Goal: Task Accomplishment & Management: Manage account settings

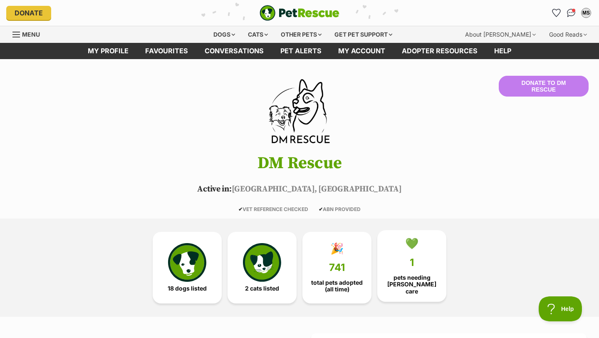
click at [415, 274] on link "💚 1 pets needing foster care" at bounding box center [411, 266] width 69 height 72
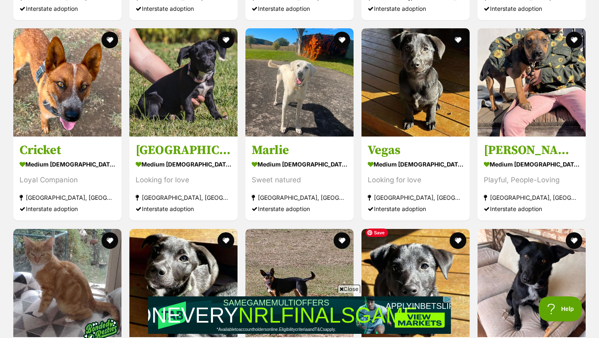
scroll to position [833, 0]
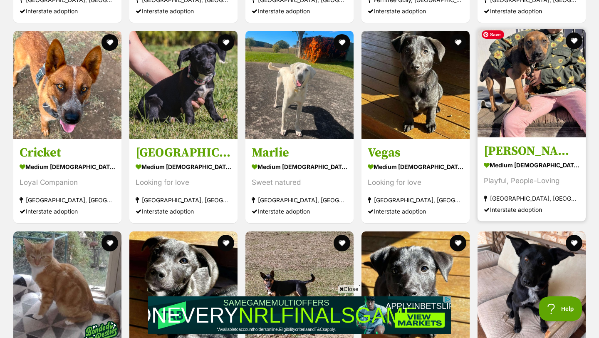
click at [540, 123] on img at bounding box center [531, 83] width 108 height 108
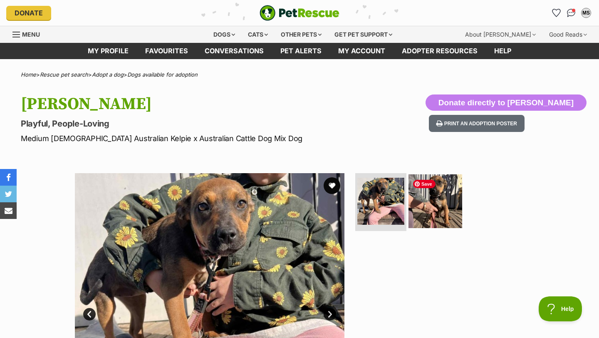
click at [438, 201] on img at bounding box center [435, 201] width 54 height 54
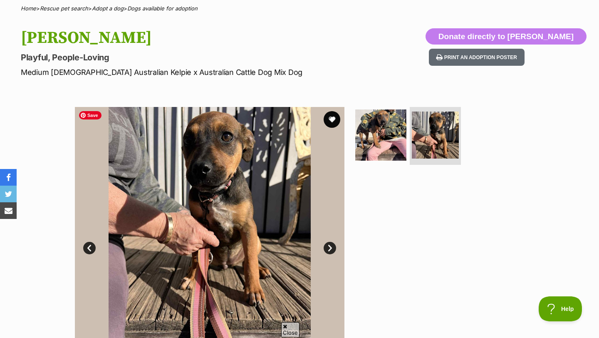
click at [327, 252] on link "Next" at bounding box center [329, 248] width 12 height 12
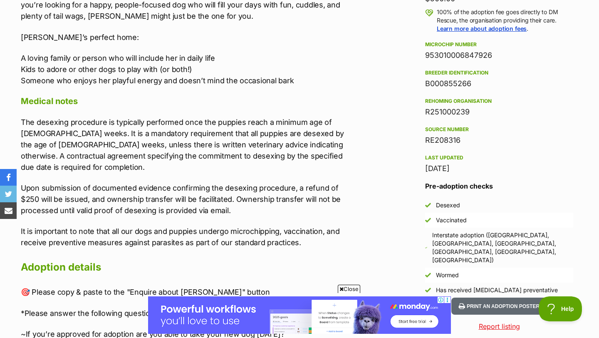
scroll to position [639, 0]
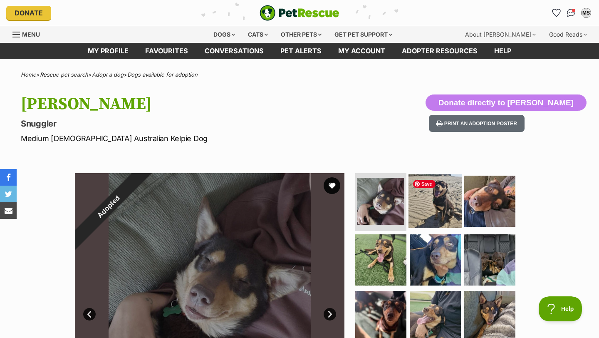
click at [423, 193] on img at bounding box center [435, 201] width 54 height 54
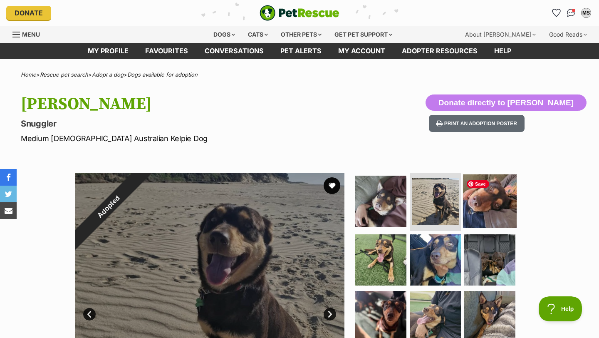
click at [501, 205] on img at bounding box center [490, 201] width 54 height 54
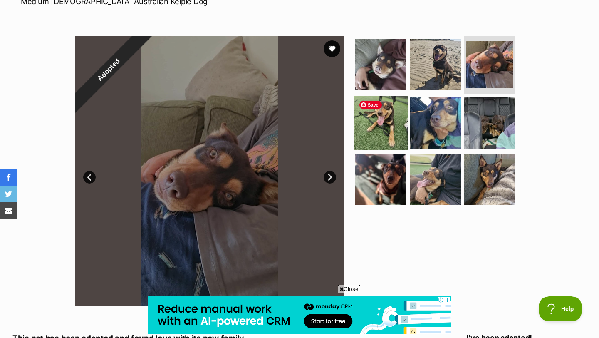
click at [374, 134] on img at bounding box center [381, 123] width 54 height 54
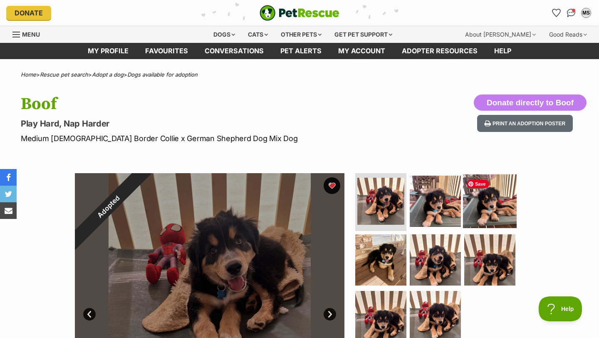
click at [466, 216] on img at bounding box center [490, 201] width 54 height 54
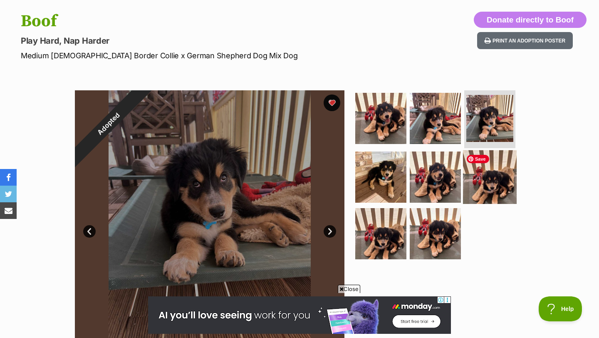
click at [464, 183] on img at bounding box center [490, 177] width 54 height 54
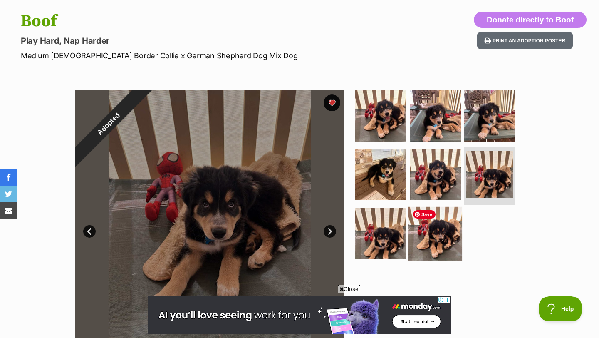
click at [425, 227] on img at bounding box center [435, 234] width 54 height 54
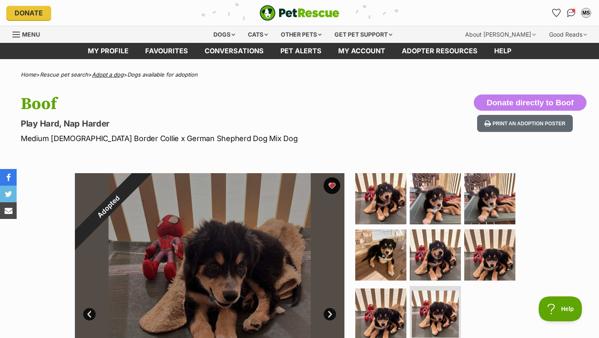
click at [120, 74] on link "Adopt a dog" at bounding box center [108, 74] width 32 height 7
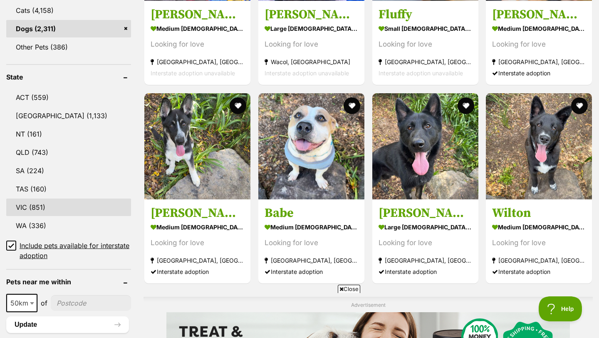
click at [29, 200] on link "VIC (851)" at bounding box center [68, 206] width 125 height 17
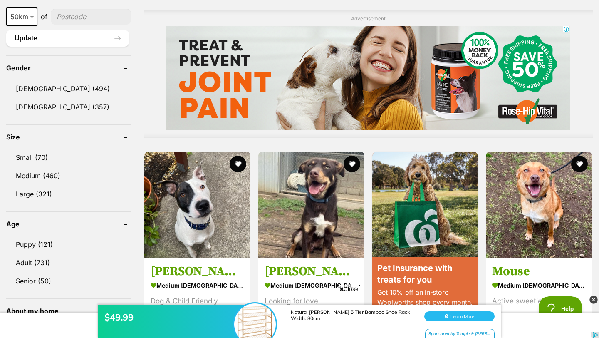
click at [53, 95] on ul "[DEMOGRAPHIC_DATA] (494) [DEMOGRAPHIC_DATA] (357)" at bounding box center [68, 94] width 125 height 44
click at [52, 86] on link "[DEMOGRAPHIC_DATA] (494)" at bounding box center [68, 88] width 125 height 17
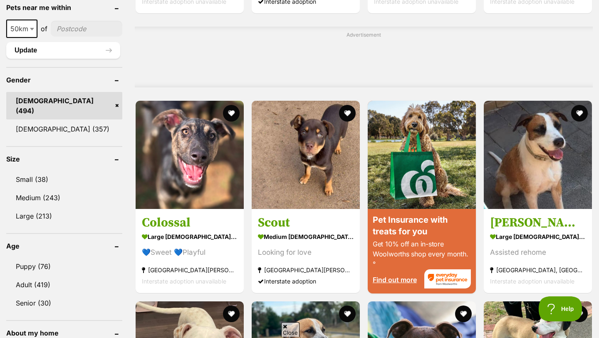
scroll to position [700, 0]
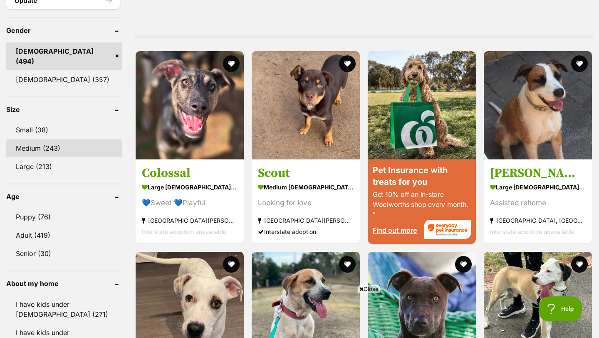
click at [77, 139] on link "Medium (243)" at bounding box center [64, 147] width 116 height 17
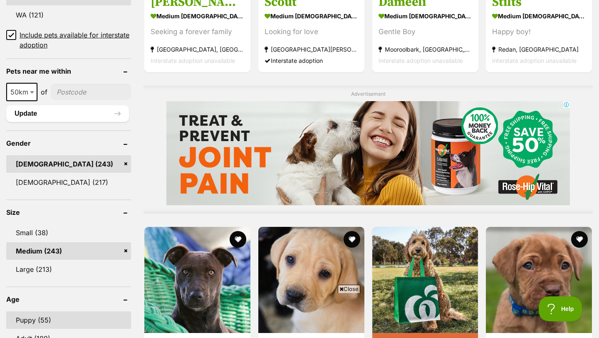
click at [76, 311] on link "Puppy (55)" at bounding box center [68, 319] width 125 height 17
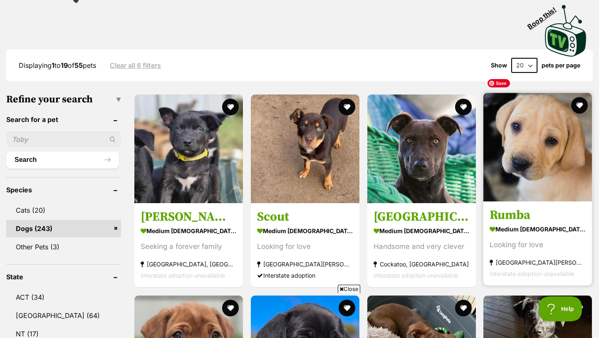
click at [574, 163] on img at bounding box center [537, 147] width 109 height 109
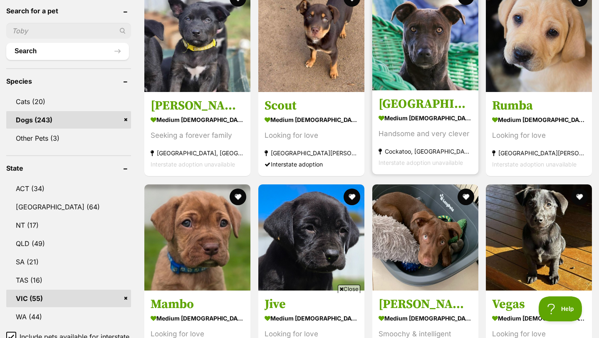
scroll to position [362, 0]
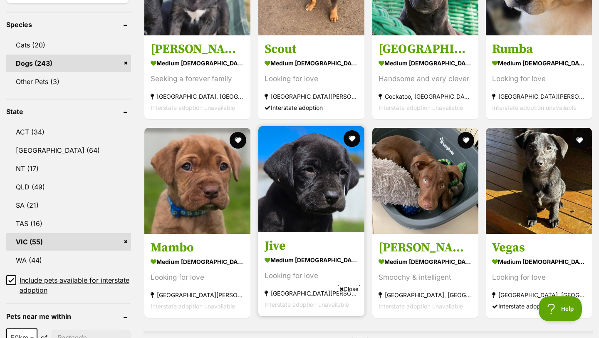
click at [278, 238] on h3 "Jive" at bounding box center [311, 246] width 94 height 16
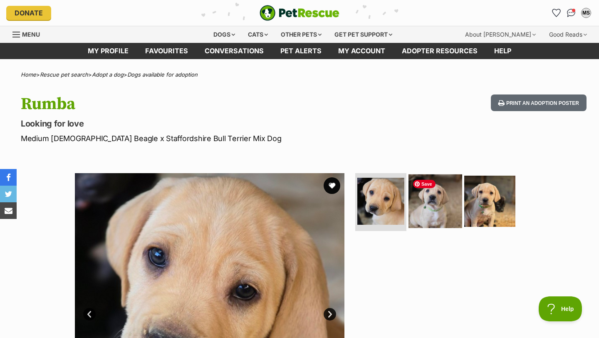
click at [442, 204] on img at bounding box center [435, 201] width 54 height 54
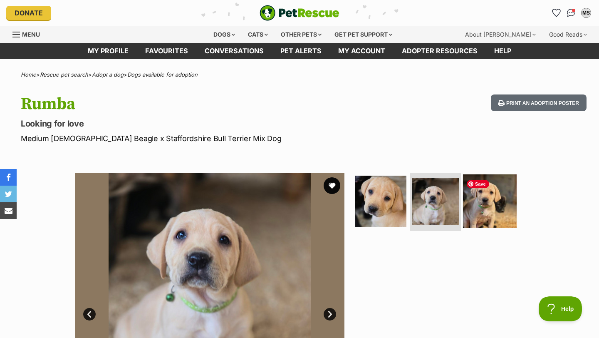
click at [476, 205] on img at bounding box center [490, 201] width 54 height 54
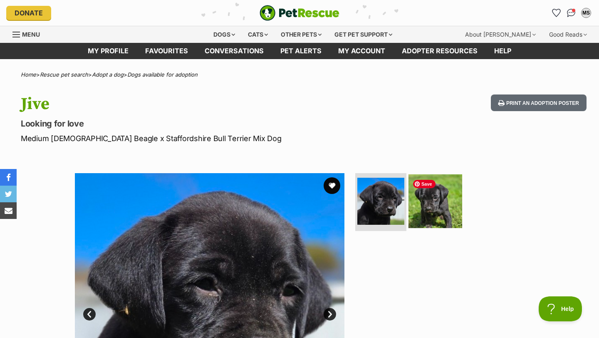
click at [427, 197] on img at bounding box center [435, 201] width 54 height 54
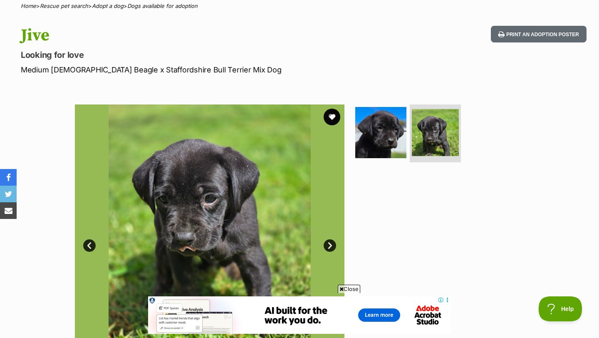
scroll to position [39, 0]
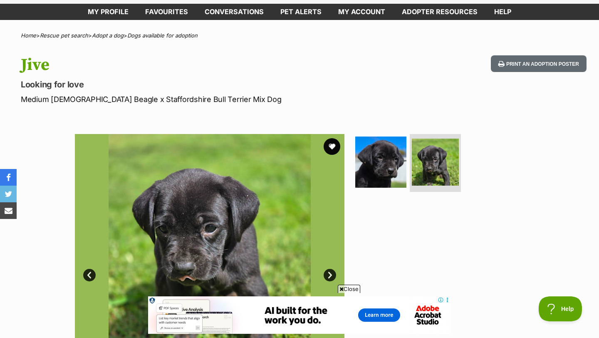
drag, startPoint x: 72, startPoint y: 99, endPoint x: 203, endPoint y: 101, distance: 131.8
click at [203, 101] on p "Medium Male Beagle x Staffordshire Bull Terrier Mix Dog" at bounding box center [193, 99] width 344 height 11
drag, startPoint x: 217, startPoint y: 98, endPoint x: 70, endPoint y: 101, distance: 146.8
click at [70, 101] on p "Medium Male Beagle x Staffordshire Bull Terrier Mix Dog" at bounding box center [193, 99] width 344 height 11
copy p "Beagle x Staffordshire Bull Terrier Mix Dog"
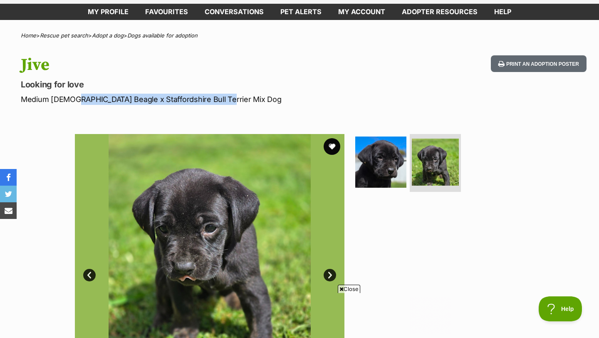
scroll to position [0, 0]
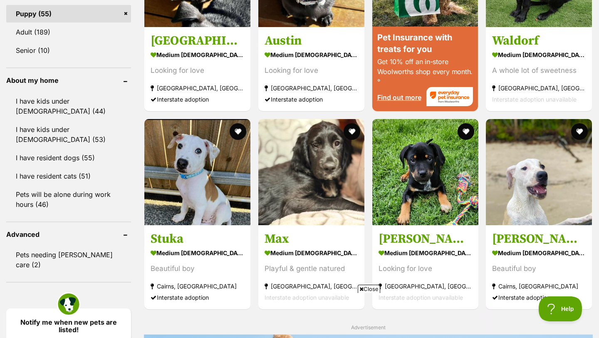
scroll to position [915, 0]
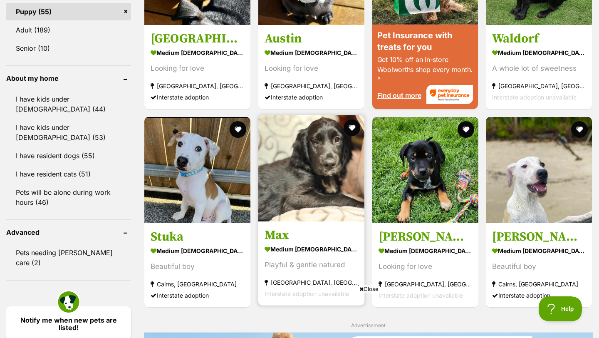
click at [294, 224] on link "Max medium [DEMOGRAPHIC_DATA] Dog Playful & gentle natured [GEOGRAPHIC_DATA], […" at bounding box center [311, 263] width 106 height 84
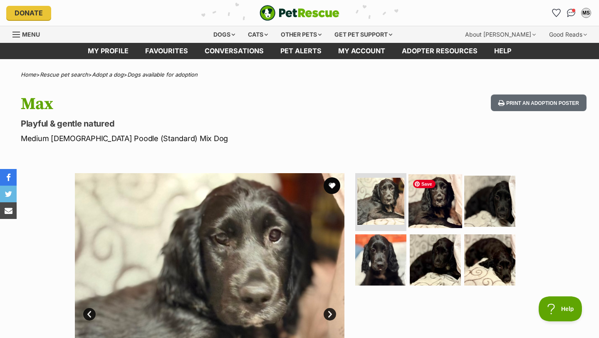
click at [426, 215] on img at bounding box center [435, 201] width 54 height 54
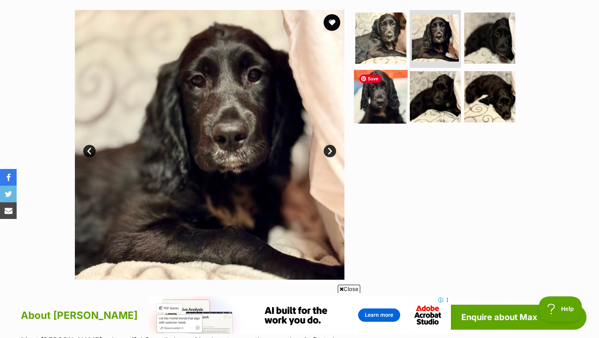
click at [378, 93] on img at bounding box center [381, 97] width 54 height 54
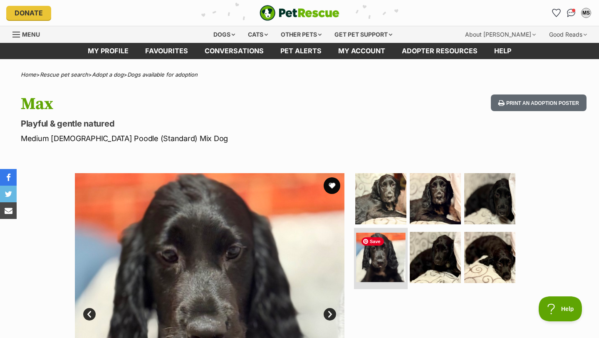
click at [390, 261] on img at bounding box center [380, 256] width 49 height 49
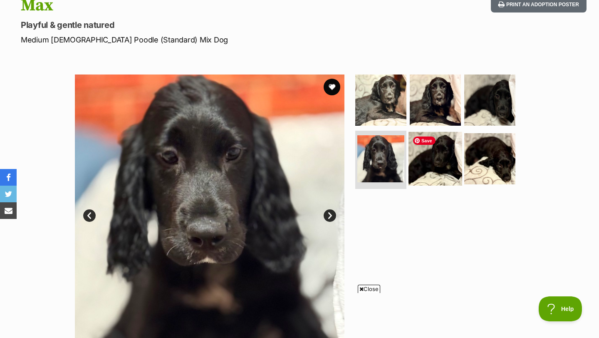
click at [427, 163] on img at bounding box center [435, 159] width 54 height 54
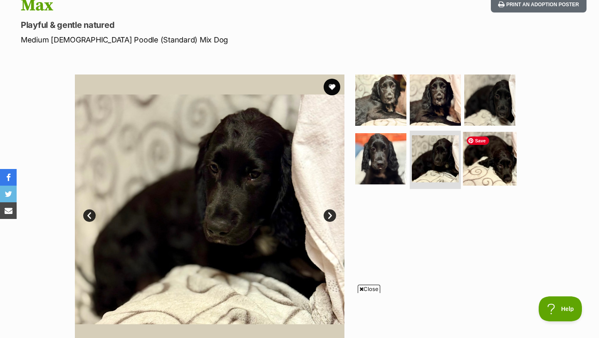
click at [499, 157] on img at bounding box center [490, 159] width 54 height 54
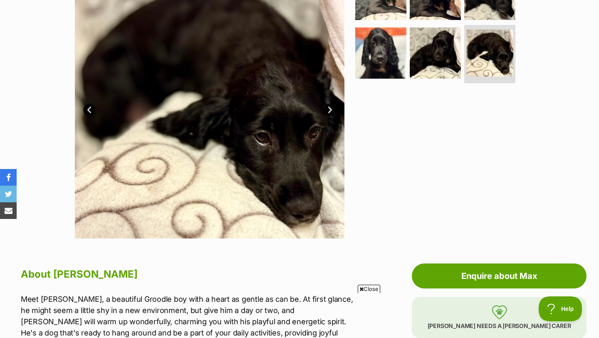
scroll to position [200, 0]
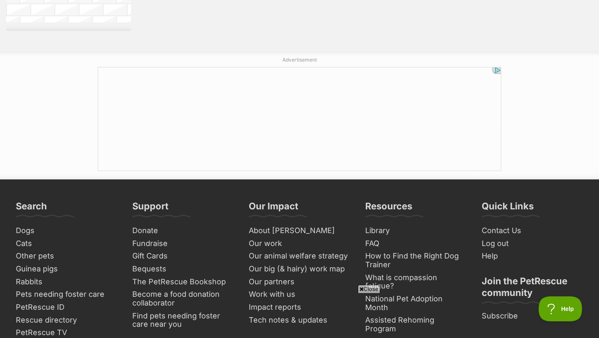
scroll to position [1519, 0]
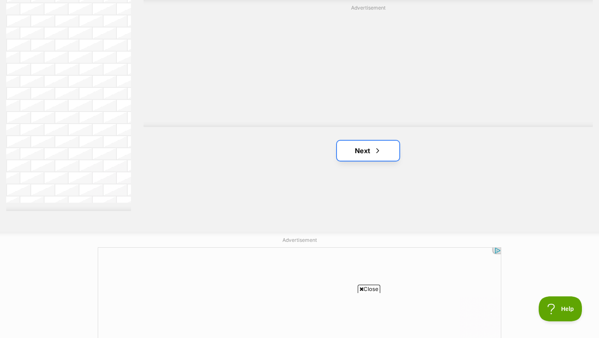
click at [362, 141] on link "Next" at bounding box center [368, 151] width 62 height 20
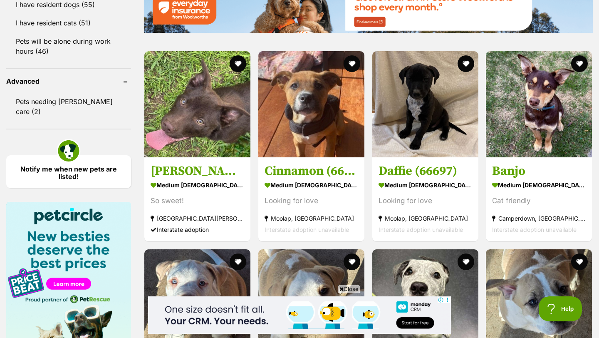
scroll to position [1052, 0]
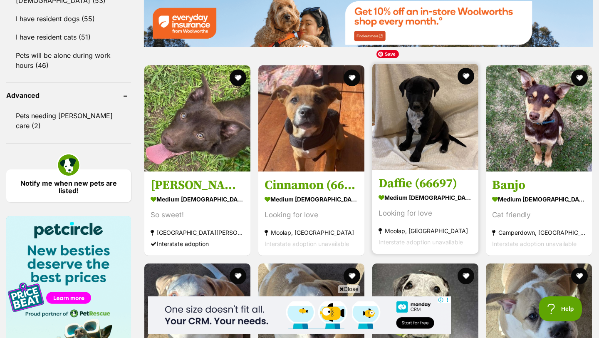
click at [399, 112] on img at bounding box center [425, 117] width 106 height 106
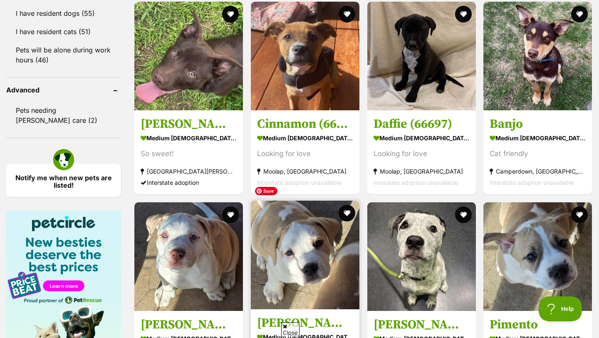
click at [336, 243] on img at bounding box center [305, 254] width 109 height 109
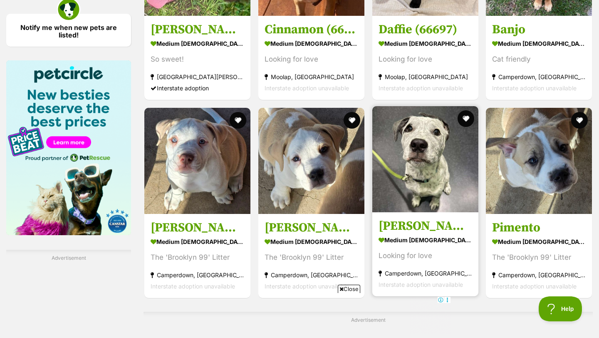
click at [396, 234] on strong "medium [DEMOGRAPHIC_DATA] Dog" at bounding box center [425, 240] width 94 height 12
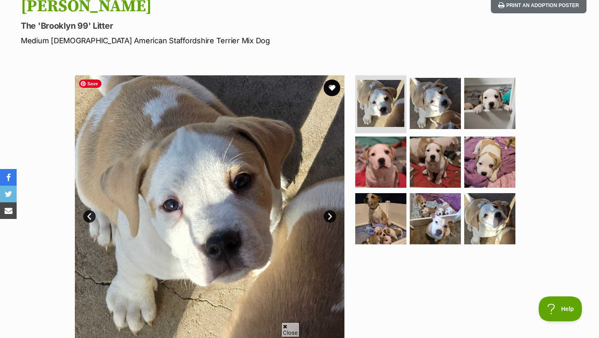
scroll to position [102, 0]
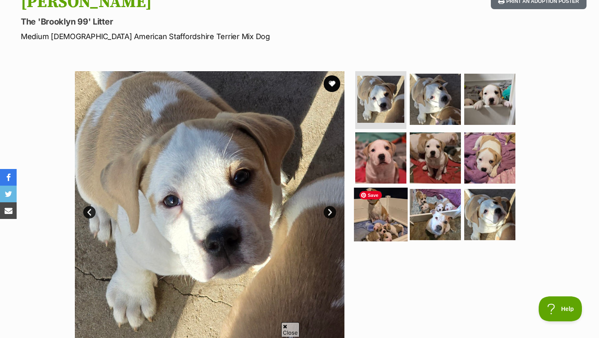
click at [393, 219] on img at bounding box center [381, 214] width 54 height 54
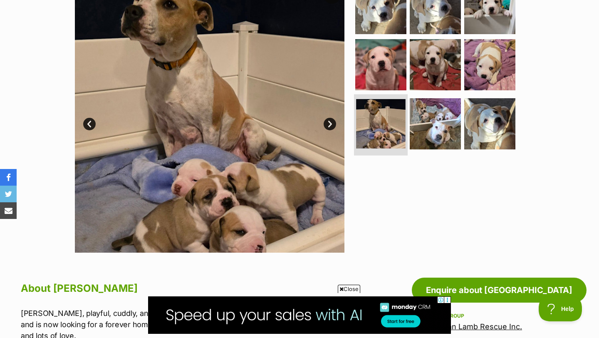
scroll to position [195, 0]
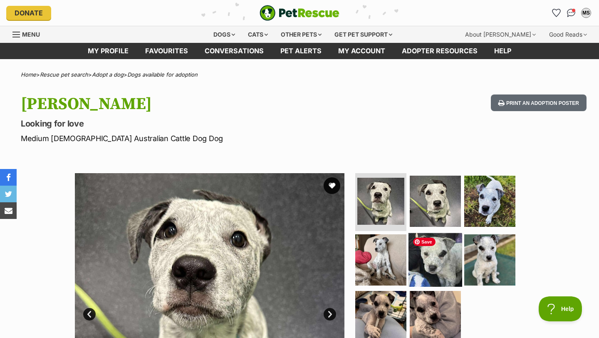
click at [429, 251] on img at bounding box center [435, 260] width 54 height 54
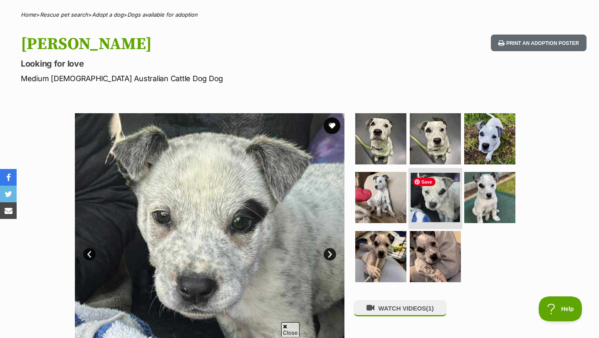
scroll to position [81, 0]
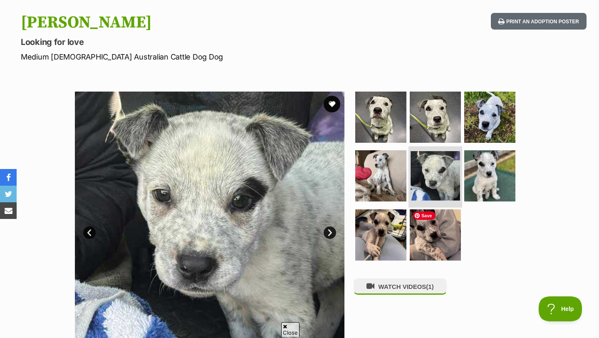
click at [429, 251] on img at bounding box center [434, 234] width 51 height 51
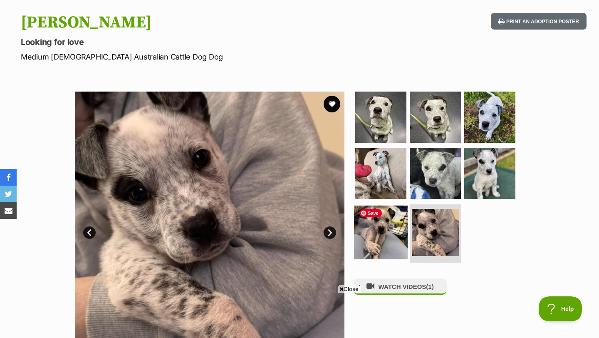
scroll to position [0, 0]
click at [389, 232] on img at bounding box center [381, 232] width 54 height 54
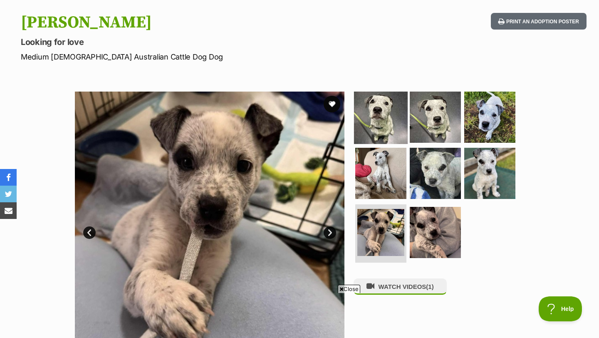
click at [380, 117] on img at bounding box center [381, 117] width 54 height 54
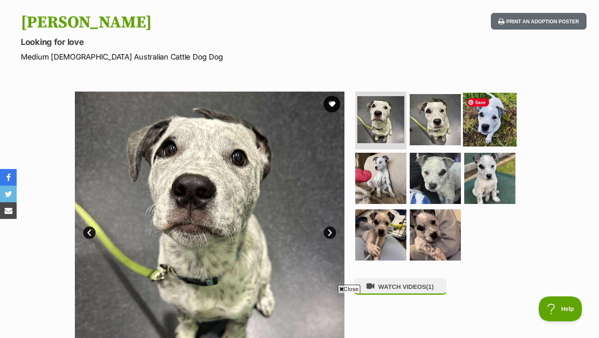
click at [487, 136] on img at bounding box center [490, 119] width 54 height 54
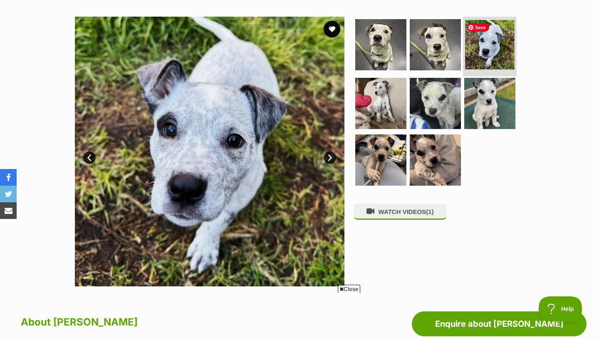
scroll to position [156, 0]
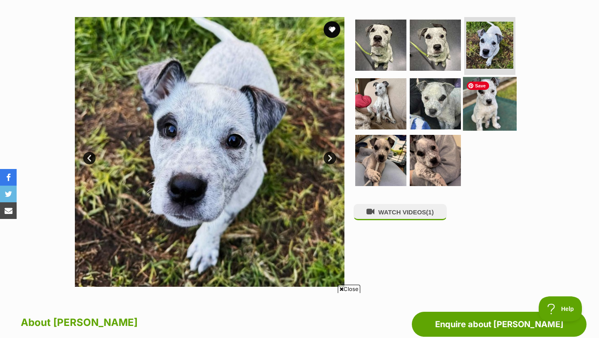
click at [489, 106] on img at bounding box center [490, 104] width 54 height 54
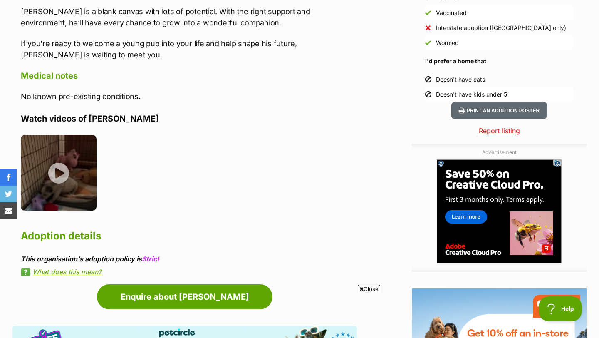
scroll to position [792, 0]
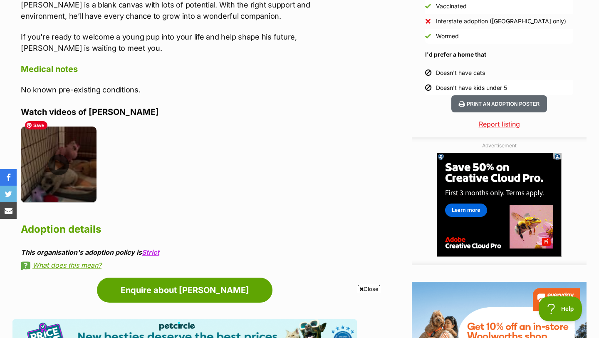
click at [35, 167] on img at bounding box center [59, 164] width 76 height 76
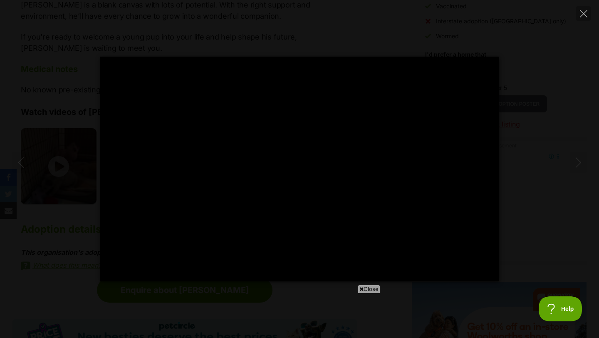
scroll to position [0, 0]
click at [578, 85] on div "Pause Play % buffered 00:00 -00:12 Unmute Mute Disable captions Enable captions…" at bounding box center [299, 169] width 599 height 224
type input "54.11"
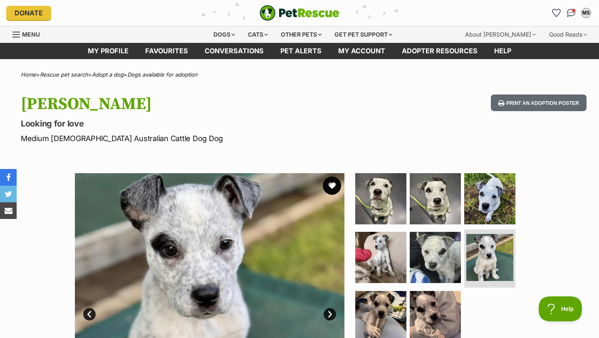
click at [333, 182] on button "favourite" at bounding box center [332, 185] width 18 height 18
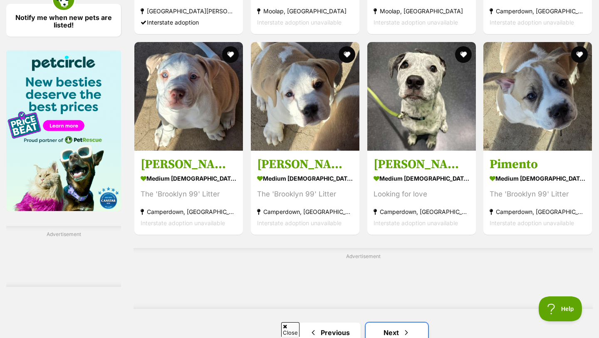
click at [392, 322] on link "Next" at bounding box center [396, 332] width 62 height 20
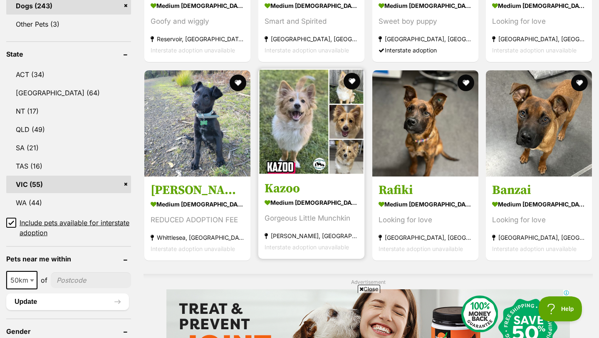
scroll to position [420, 0]
click at [303, 153] on img at bounding box center [311, 121] width 106 height 106
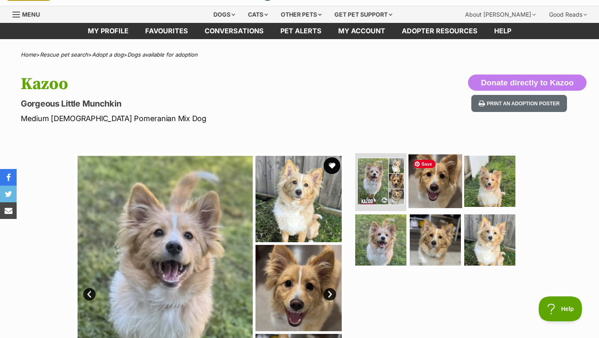
click at [440, 175] on img at bounding box center [435, 181] width 54 height 54
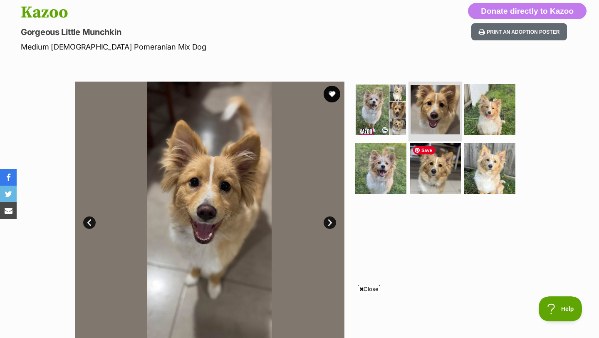
click at [440, 175] on img at bounding box center [434, 168] width 51 height 51
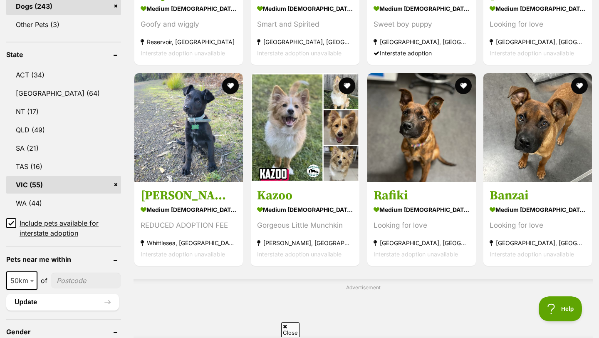
scroll to position [420, 0]
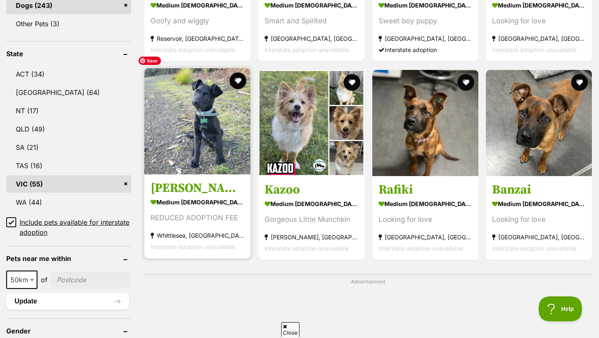
click at [183, 152] on img at bounding box center [197, 121] width 106 height 106
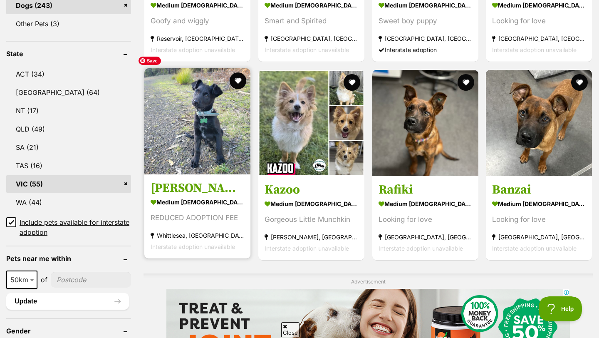
scroll to position [0, 0]
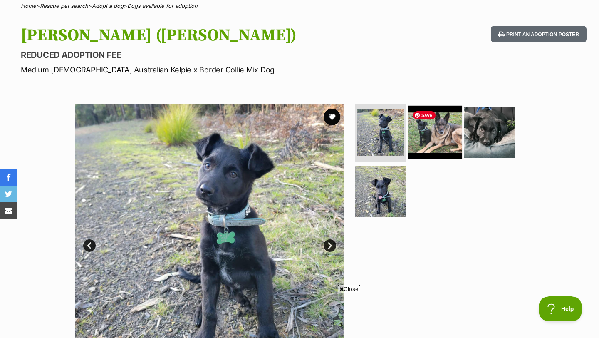
click at [435, 131] on img at bounding box center [435, 132] width 54 height 54
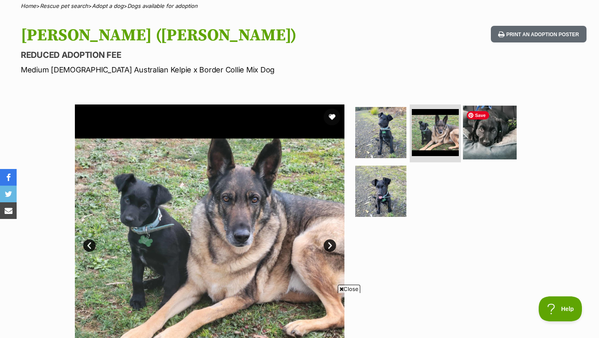
click at [499, 131] on img at bounding box center [490, 132] width 54 height 54
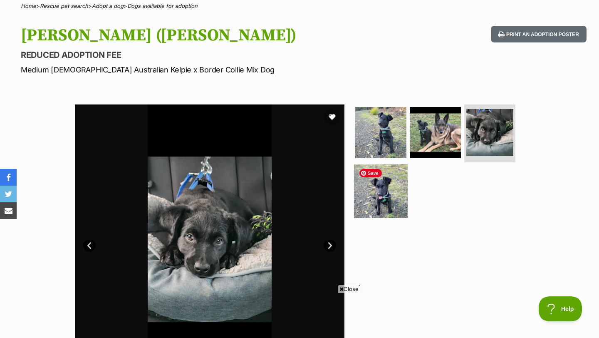
click at [373, 198] on img at bounding box center [381, 191] width 54 height 54
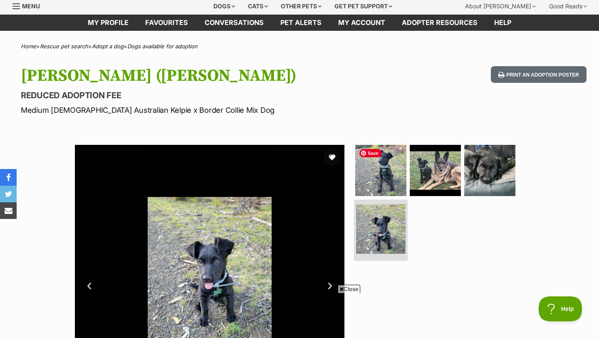
scroll to position [118, 0]
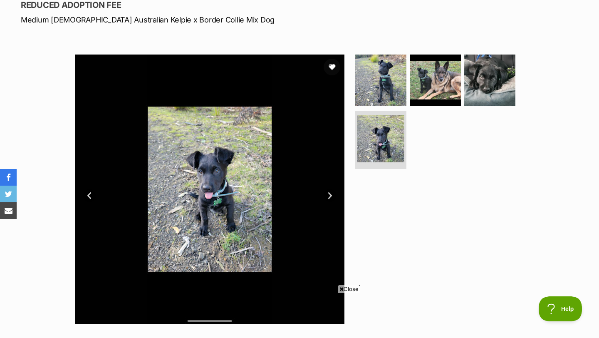
click at [329, 192] on link "Next" at bounding box center [329, 195] width 12 height 12
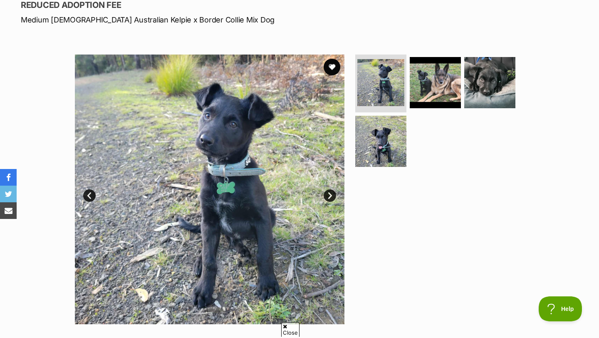
click at [329, 192] on link "Next" at bounding box center [329, 195] width 12 height 12
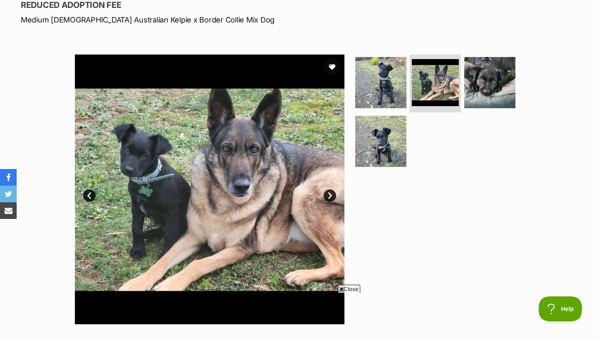
scroll to position [0, 0]
click at [329, 192] on link "Next" at bounding box center [329, 195] width 12 height 12
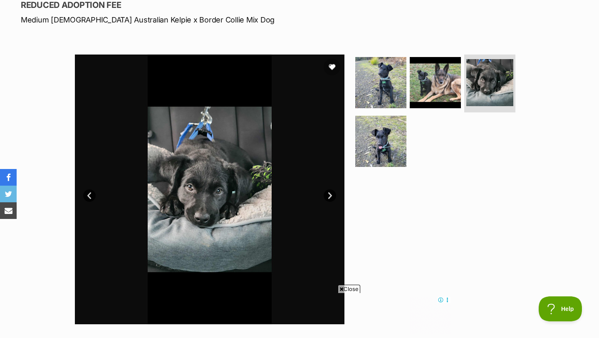
click at [329, 192] on link "Next" at bounding box center [329, 195] width 12 height 12
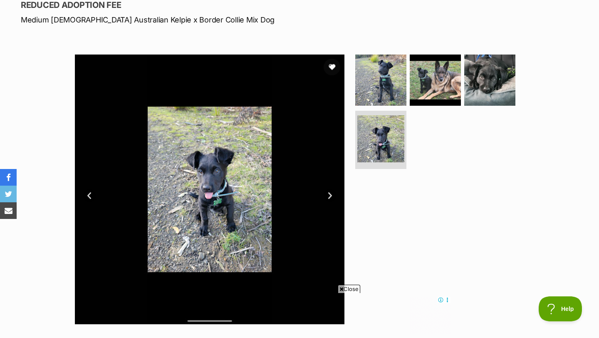
click at [329, 192] on link "Next" at bounding box center [329, 195] width 12 height 12
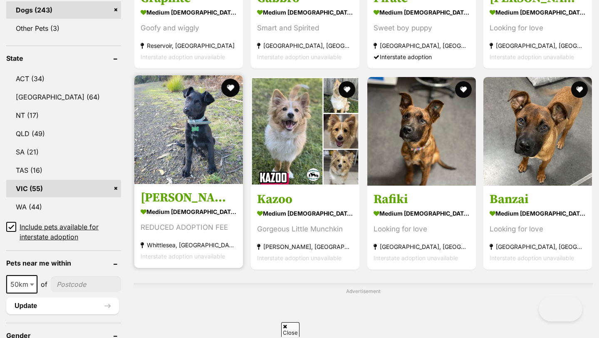
click at [228, 79] on button "favourite" at bounding box center [230, 88] width 18 height 18
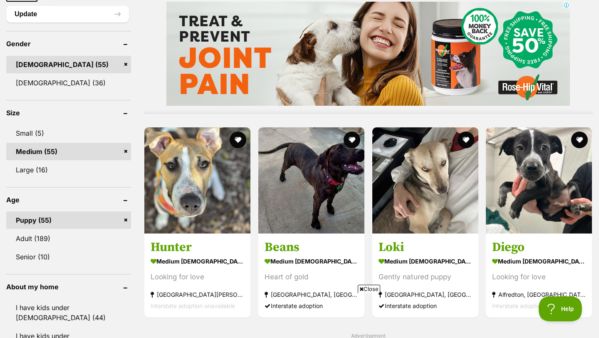
scroll to position [760, 0]
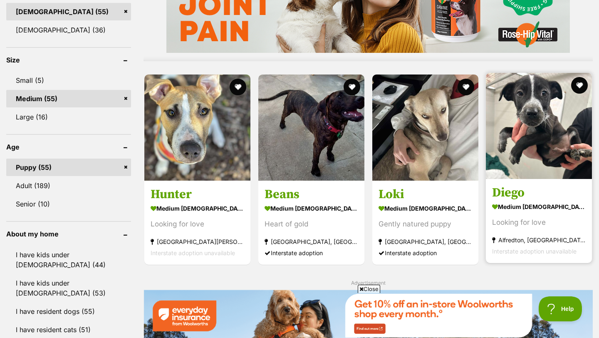
click at [545, 213] on section "medium male Dog Looking for love Alfredton, VIC Interstate adoption unavailable" at bounding box center [539, 228] width 94 height 56
click at [502, 137] on img at bounding box center [539, 126] width 106 height 106
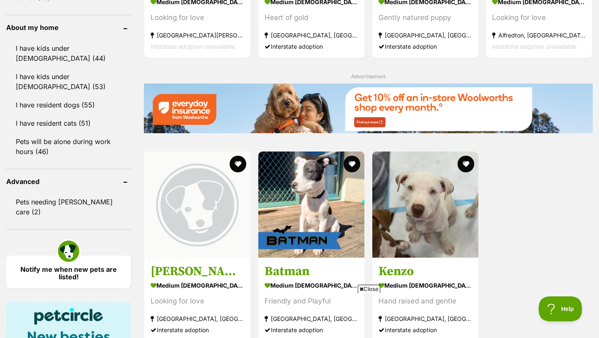
scroll to position [966, 0]
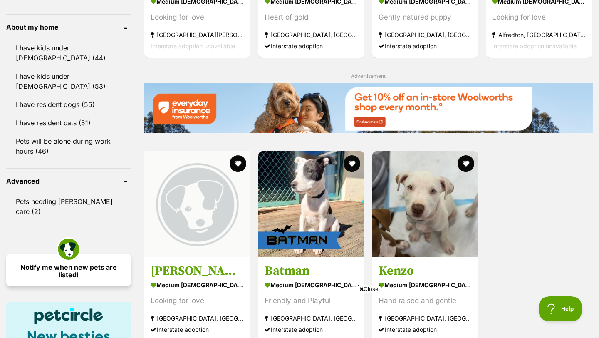
click at [39, 253] on link "Notify me when new pets are listed!" at bounding box center [68, 269] width 125 height 33
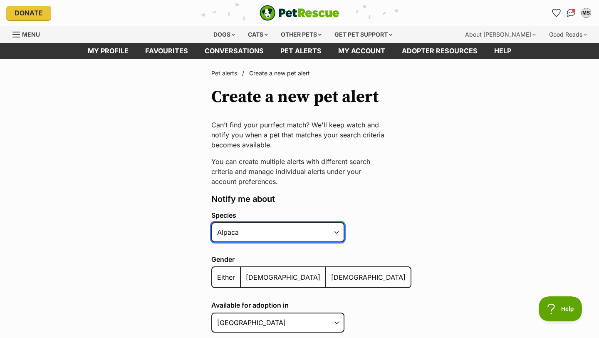
click at [271, 232] on select "Alpaca Bird Cat Chicken Cow Dog Donkey Duck Ferret Fish Goat Goose Guinea Fowl …" at bounding box center [277, 232] width 133 height 20
select select "1"
click at [211, 222] on select "Alpaca Bird Cat Chicken Cow Dog Donkey Duck Ferret Fish Goat Goose Guinea Fowl …" at bounding box center [277, 232] width 133 height 20
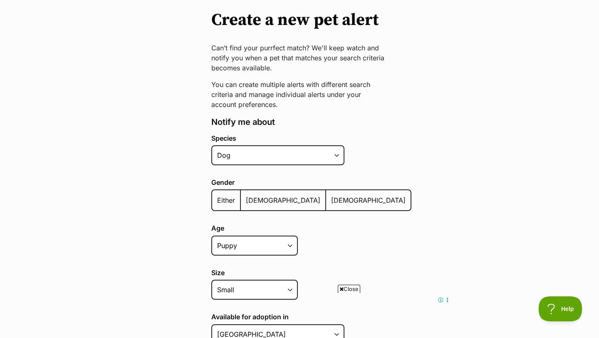
click at [253, 199] on span "Male" at bounding box center [283, 200] width 74 height 8
click at [245, 195] on input "Male" at bounding box center [245, 195] width 0 height 0
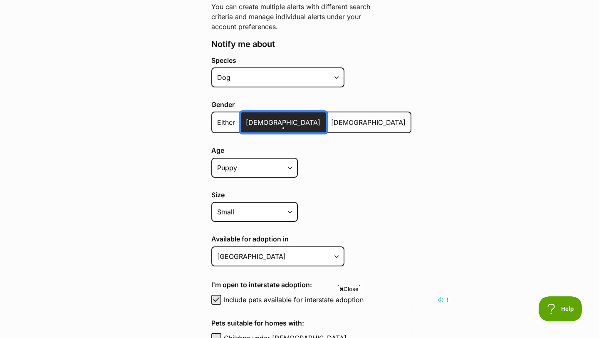
scroll to position [163, 0]
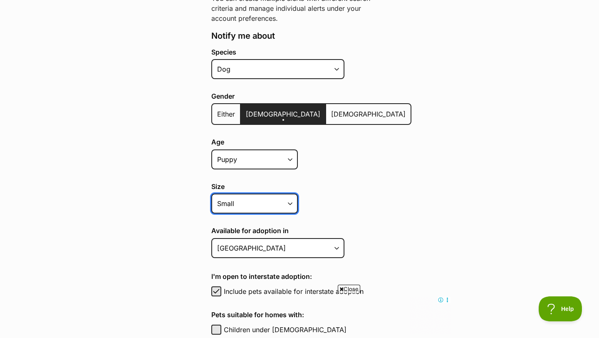
click at [252, 200] on select "Small Medium Large All sizes" at bounding box center [254, 203] width 86 height 20
select select "medium"
click at [211, 193] on select "Small Medium Large All sizes" at bounding box center [254, 203] width 86 height 20
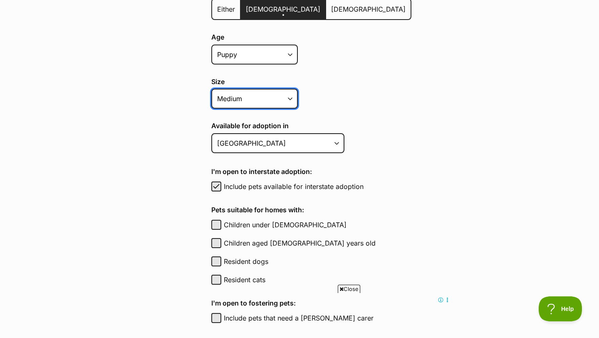
scroll to position [271, 0]
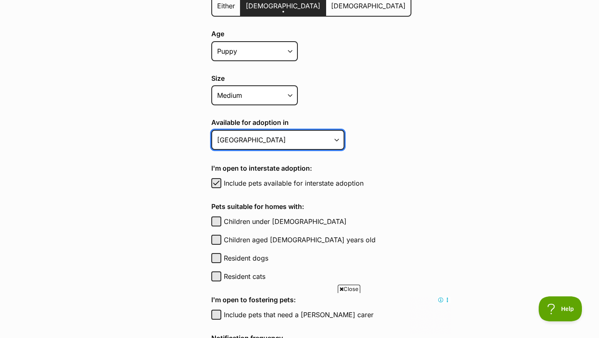
click at [254, 136] on select "Australian Capital Territory New South Wales Northern Territory Queensland Sout…" at bounding box center [277, 140] width 133 height 20
select select "2"
click at [211, 130] on select "Australian Capital Territory New South Wales Northern Territory Queensland Sout…" at bounding box center [277, 140] width 133 height 20
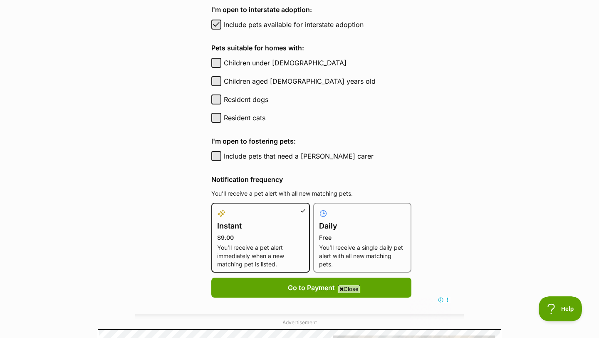
scroll to position [429, 0]
click at [216, 158] on button "Include pets that need a foster carer" at bounding box center [216, 156] width 10 height 10
checkbox input "true"
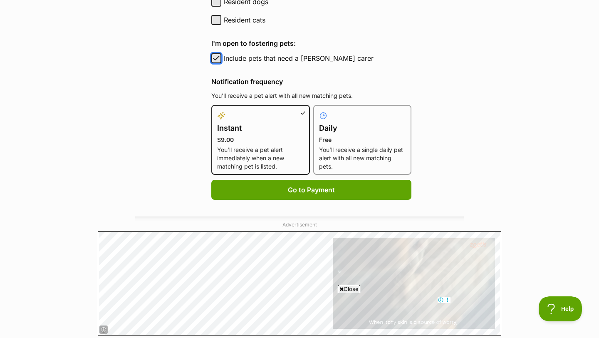
scroll to position [528, 0]
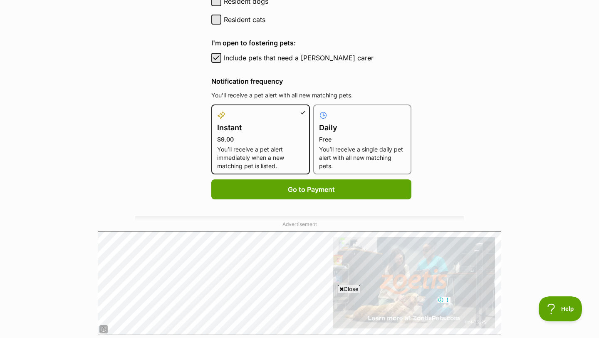
click at [335, 149] on p "You’ll receive a single daily pet alert with all new matching pets." at bounding box center [362, 157] width 87 height 25
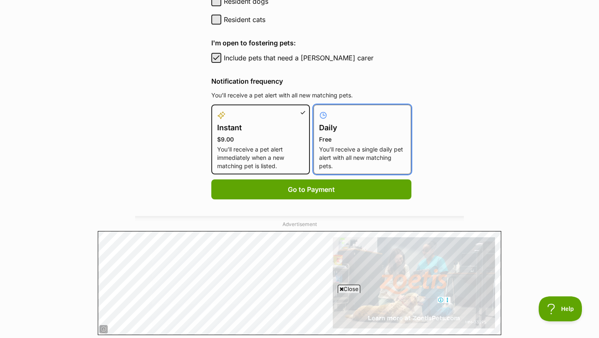
click at [318, 110] on input "Daily Free You’ll receive a single daily pet alert with all new matching pets." at bounding box center [318, 109] width 0 height 0
radio input "true"
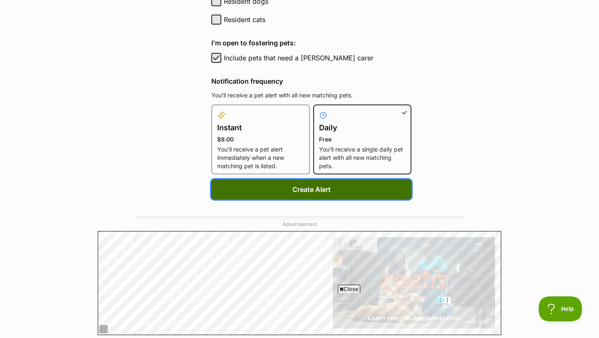
click at [321, 187] on button "Create Alert" at bounding box center [311, 189] width 200 height 20
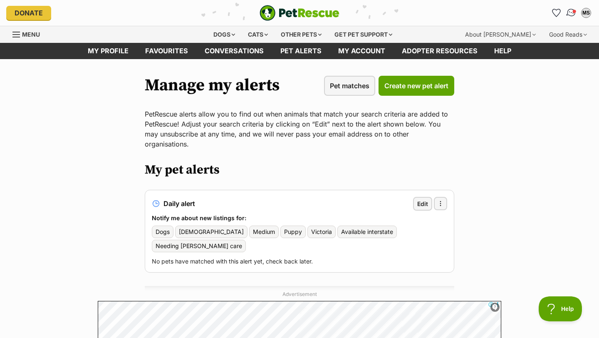
click at [572, 11] on span "Conversations" at bounding box center [574, 11] width 4 height 4
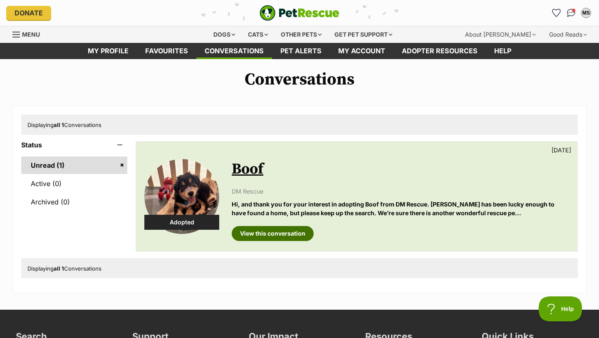
click at [258, 232] on link "View this conversation" at bounding box center [273, 233] width 82 height 15
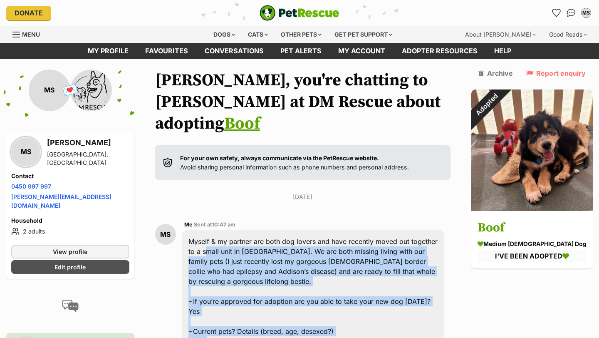
drag, startPoint x: 412, startPoint y: 224, endPoint x: 194, endPoint y: 224, distance: 218.3
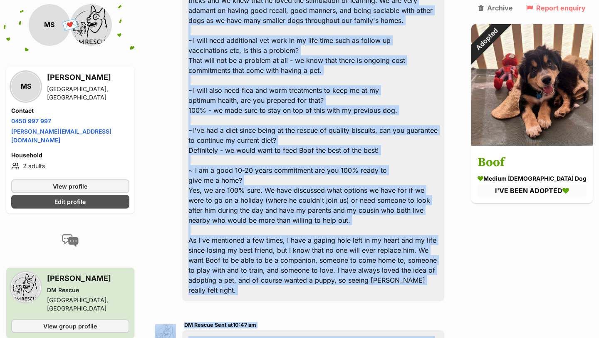
scroll to position [730, 0]
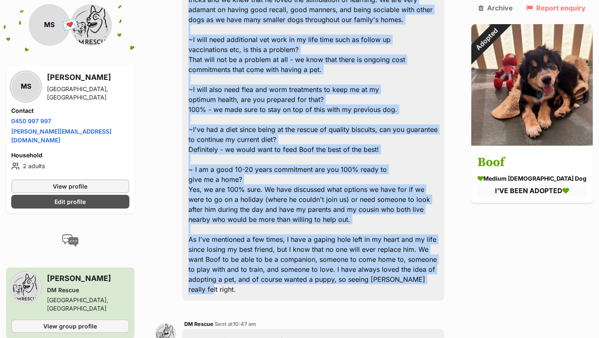
drag, startPoint x: 194, startPoint y: 222, endPoint x: 414, endPoint y: 247, distance: 221.2
copy div "Myself & my partner are both dog lovers and have recently moved out together to…"
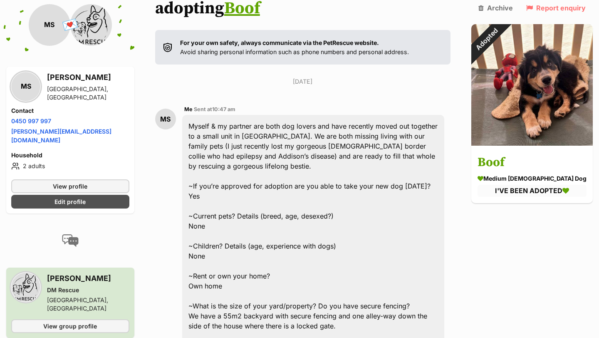
scroll to position [0, 0]
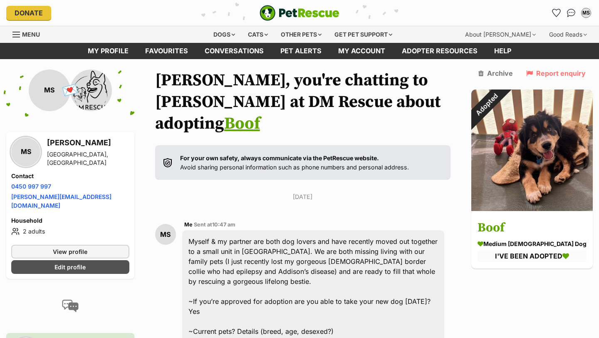
click at [144, 42] on div "Menu" at bounding box center [84, 34] width 145 height 17
click at [152, 46] on link "Favourites" at bounding box center [166, 51] width 59 height 16
